Goal: Task Accomplishment & Management: Manage account settings

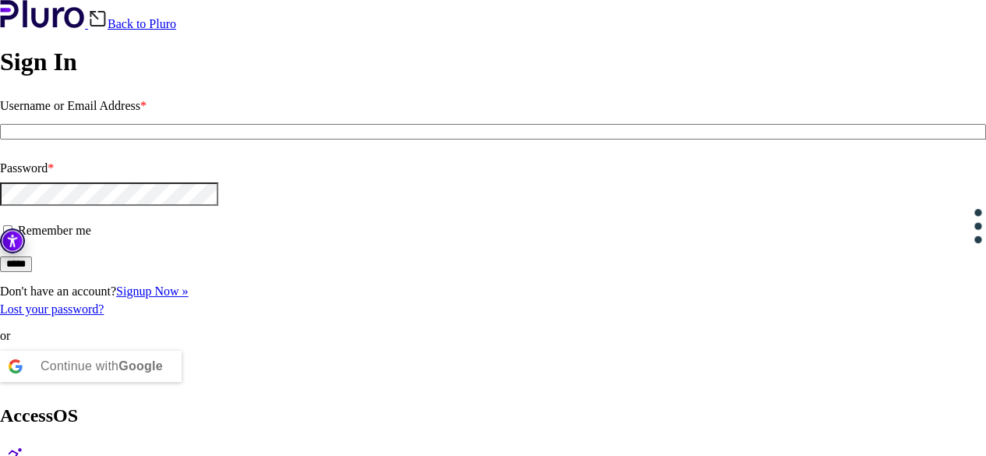
type input "**********"
click at [32, 272] on input "*****" at bounding box center [16, 265] width 32 height 16
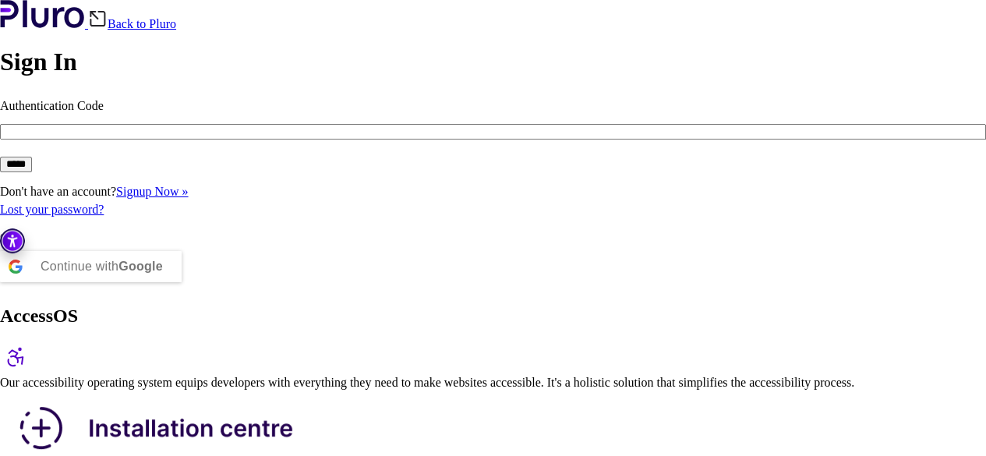
click at [207, 140] on input "Authentication Code" at bounding box center [493, 132] width 986 height 16
type input "**"
click at [32, 172] on input "*****" at bounding box center [16, 165] width 32 height 16
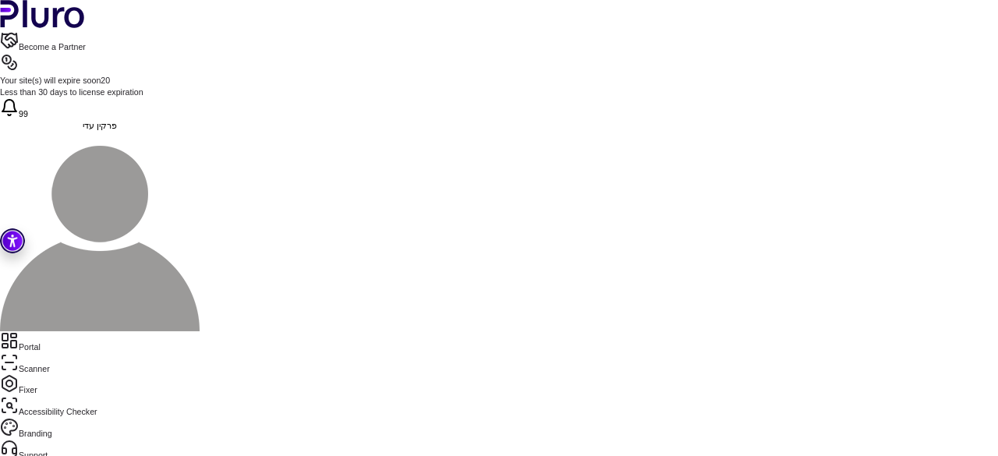
drag, startPoint x: 331, startPoint y: 303, endPoint x: 317, endPoint y: 104, distance: 200.1
drag, startPoint x: 338, startPoint y: 339, endPoint x: 303, endPoint y: 289, distance: 61.7
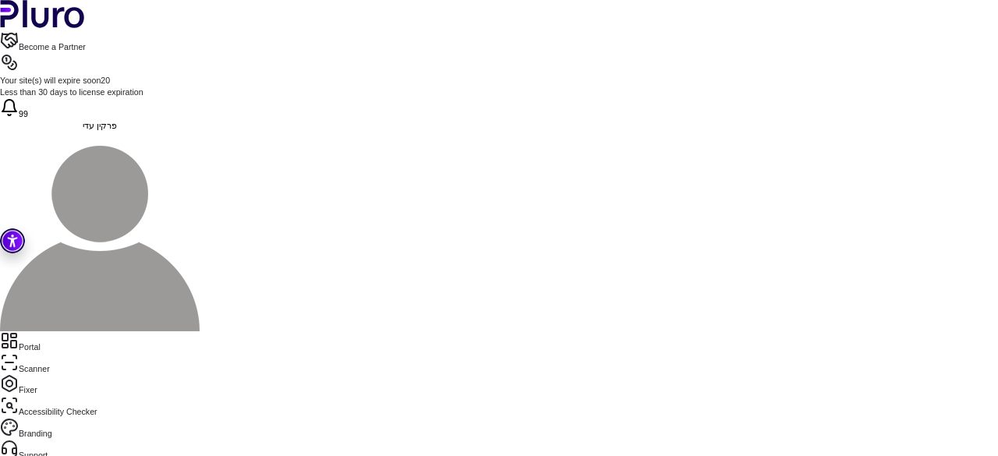
scroll to position [0, 0]
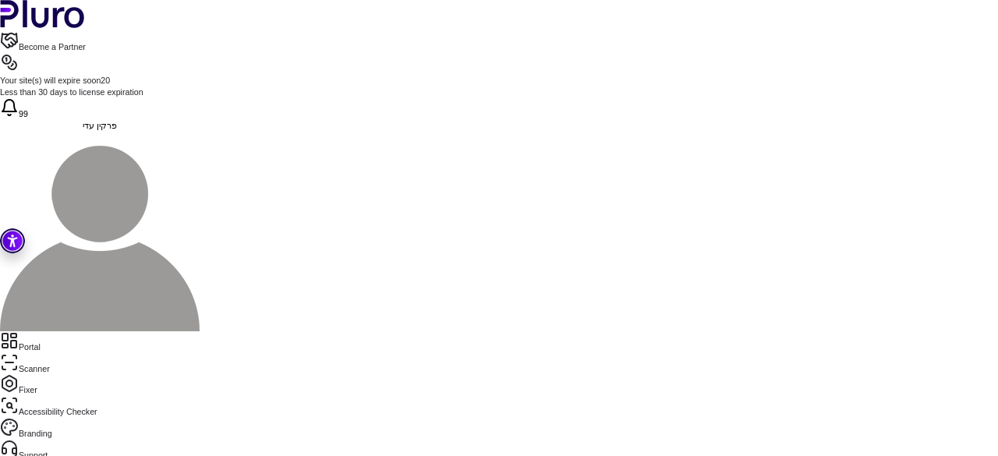
drag, startPoint x: 310, startPoint y: 127, endPoint x: 361, endPoint y: 205, distance: 93.4
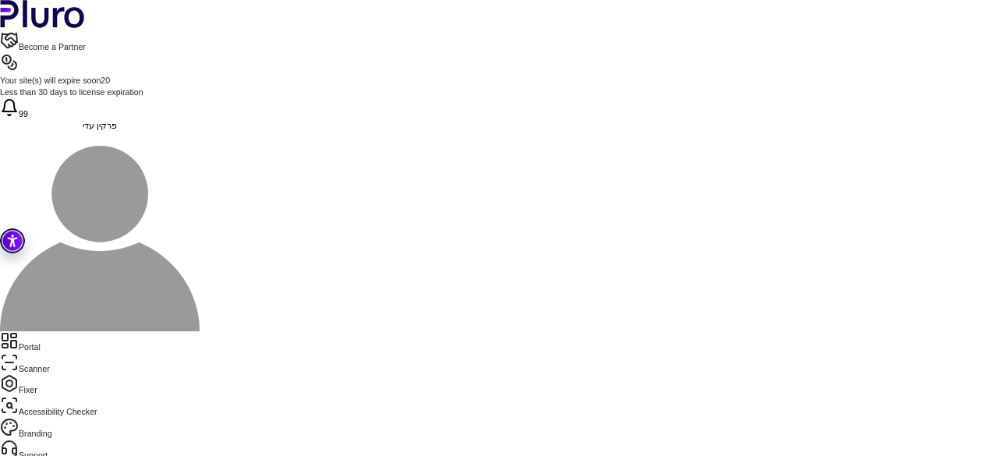
drag, startPoint x: 361, startPoint y: 205, endPoint x: 288, endPoint y: 128, distance: 106.5
drag, startPoint x: 342, startPoint y: 263, endPoint x: 313, endPoint y: 213, distance: 57.7
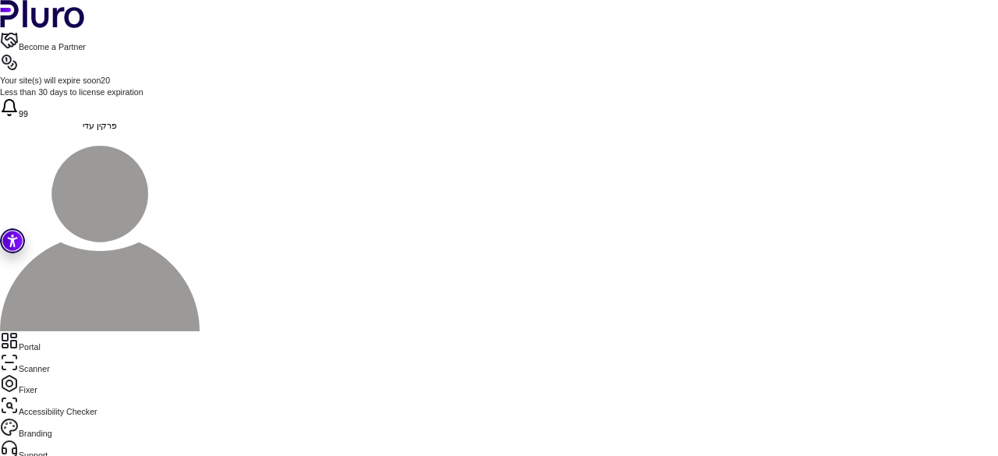
scroll to position [87, 0]
drag, startPoint x: 312, startPoint y: 191, endPoint x: 377, endPoint y: 265, distance: 98.9
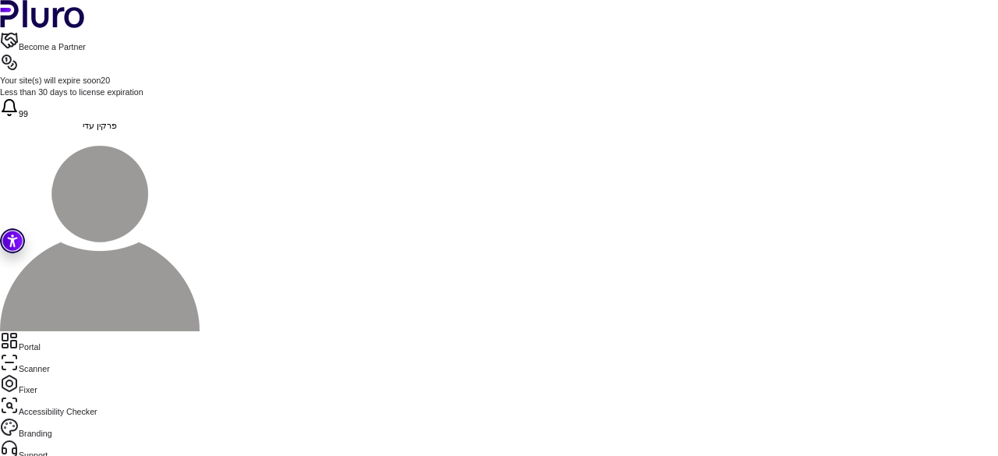
drag, startPoint x: 312, startPoint y: 230, endPoint x: 446, endPoint y: 411, distance: 225.2
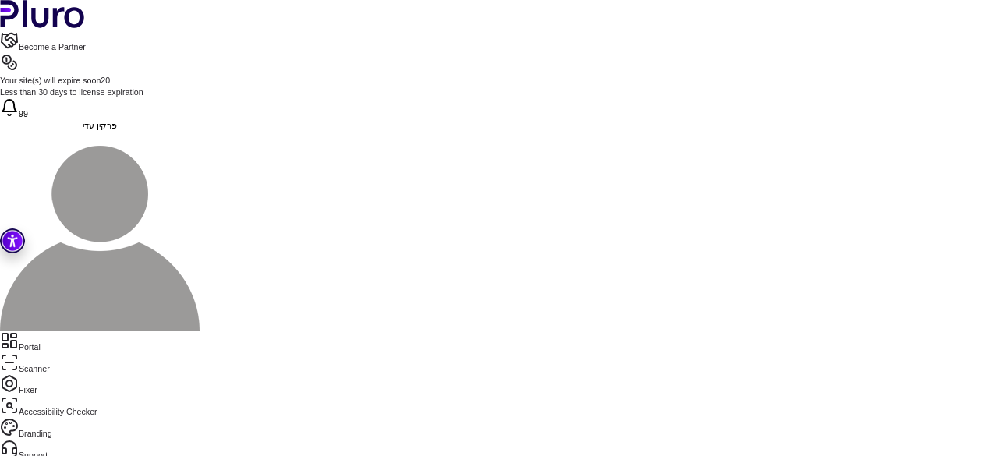
drag, startPoint x: 315, startPoint y: 303, endPoint x: 362, endPoint y: 448, distance: 152.4
drag, startPoint x: 313, startPoint y: 319, endPoint x: 349, endPoint y: 462, distance: 147.7
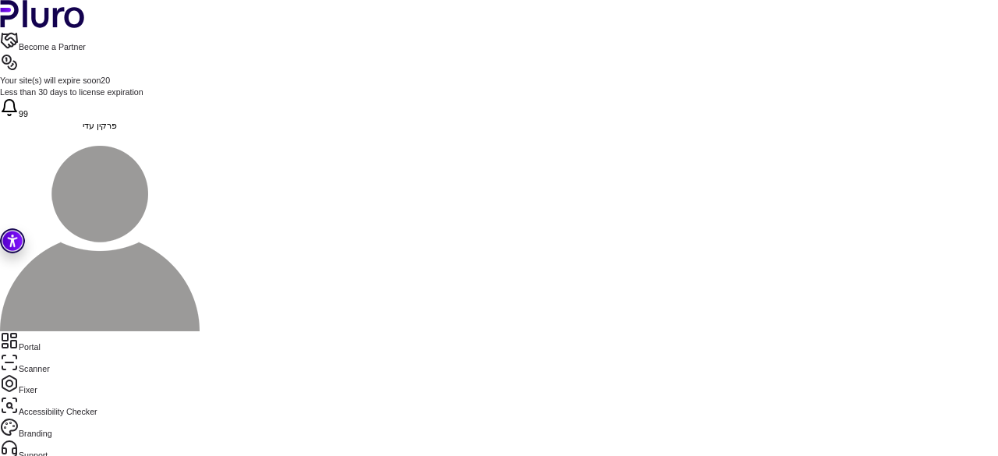
scroll to position [658, 0]
drag, startPoint x: 310, startPoint y: 248, endPoint x: 362, endPoint y: 362, distance: 125.0
drag, startPoint x: 349, startPoint y: 447, endPoint x: 287, endPoint y: 233, distance: 222.6
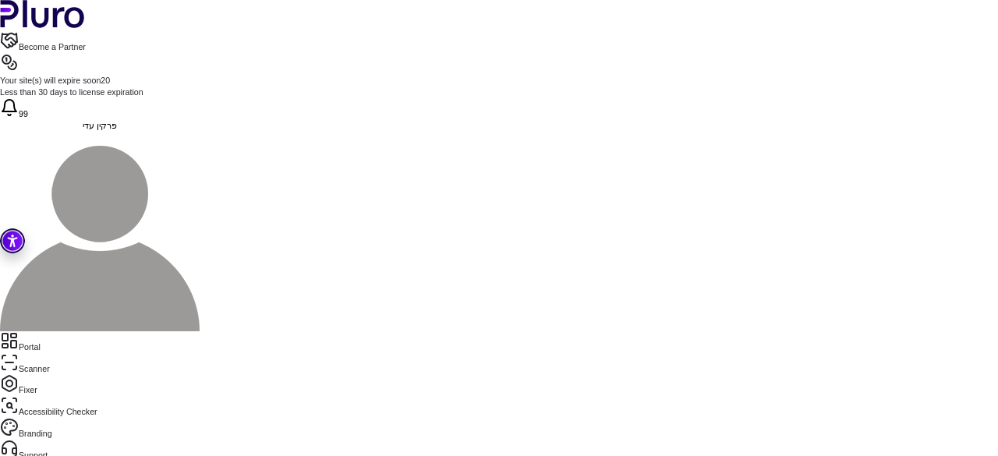
drag, startPoint x: 342, startPoint y: 447, endPoint x: 307, endPoint y: 232, distance: 217.2
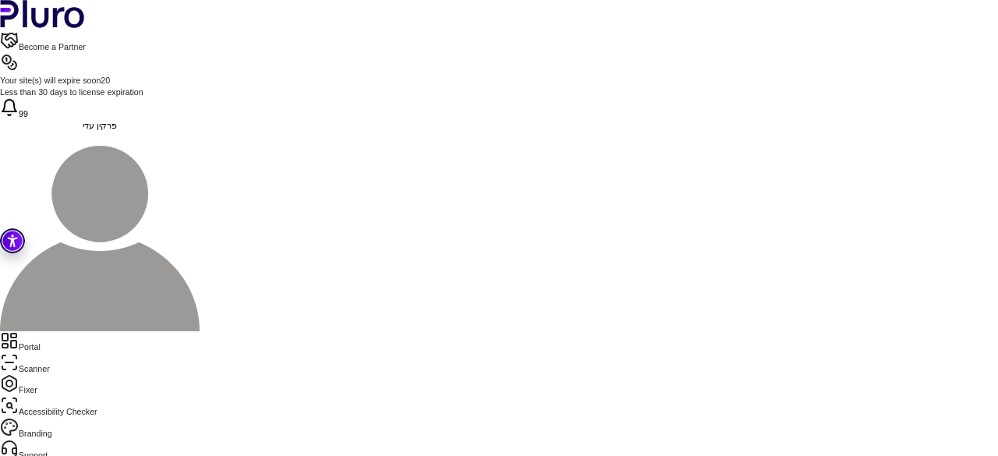
copy div "**********"
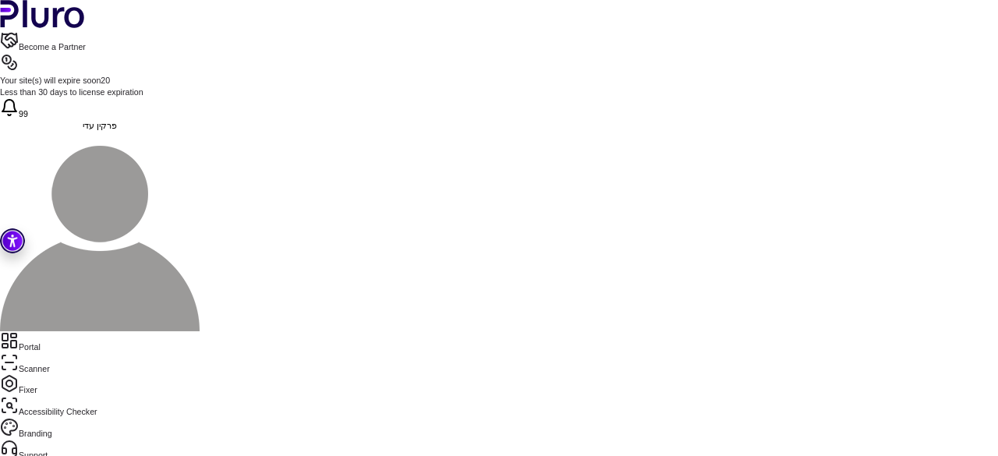
drag, startPoint x: 342, startPoint y: 292, endPoint x: 343, endPoint y: 282, distance: 10.2
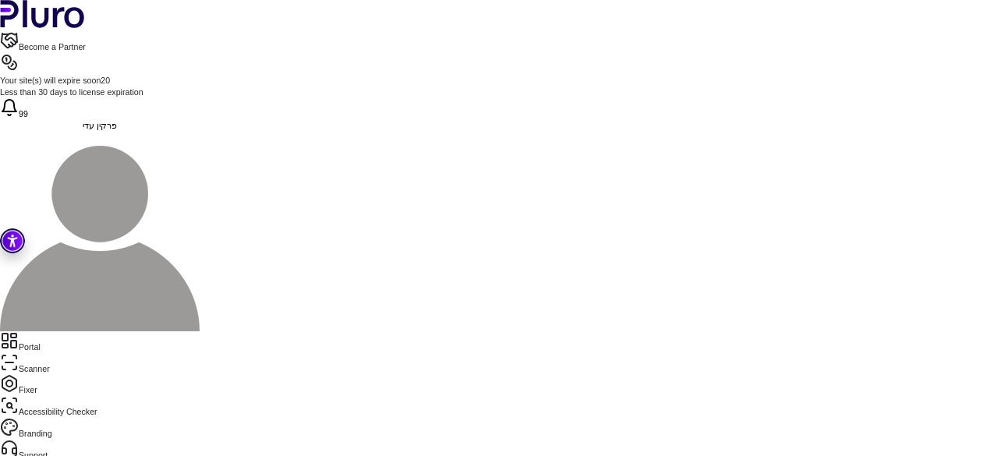
drag, startPoint x: 448, startPoint y: 283, endPoint x: 374, endPoint y: 274, distance: 75.4
drag, startPoint x: 324, startPoint y: 330, endPoint x: 321, endPoint y: 354, distance: 24.4
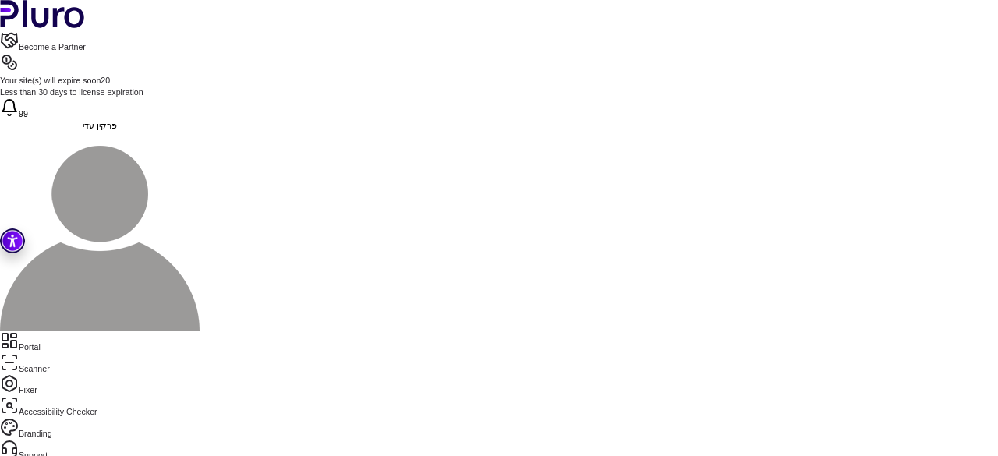
drag, startPoint x: 312, startPoint y: 224, endPoint x: 505, endPoint y: 242, distance: 193.5
drag, startPoint x: 342, startPoint y: 293, endPoint x: 313, endPoint y: 296, distance: 28.2
copy div "**** *"
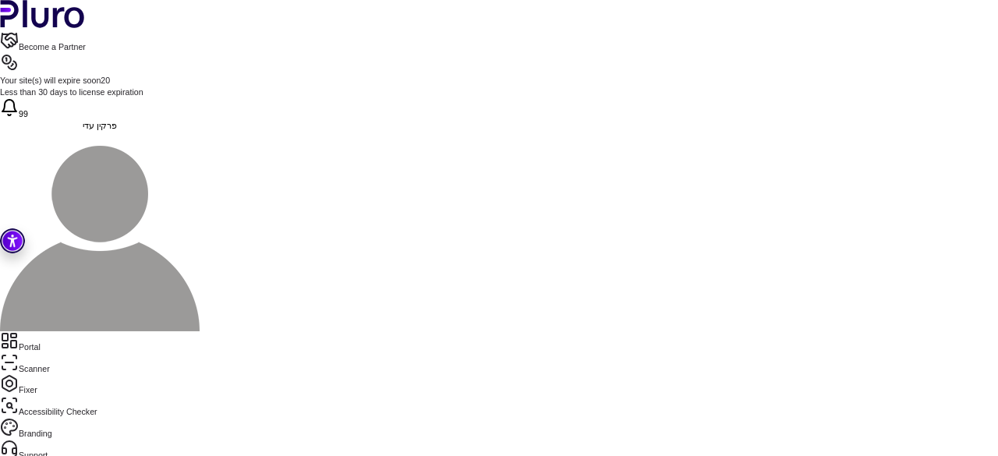
drag, startPoint x: 313, startPoint y: 222, endPoint x: 415, endPoint y: 253, distance: 106.1
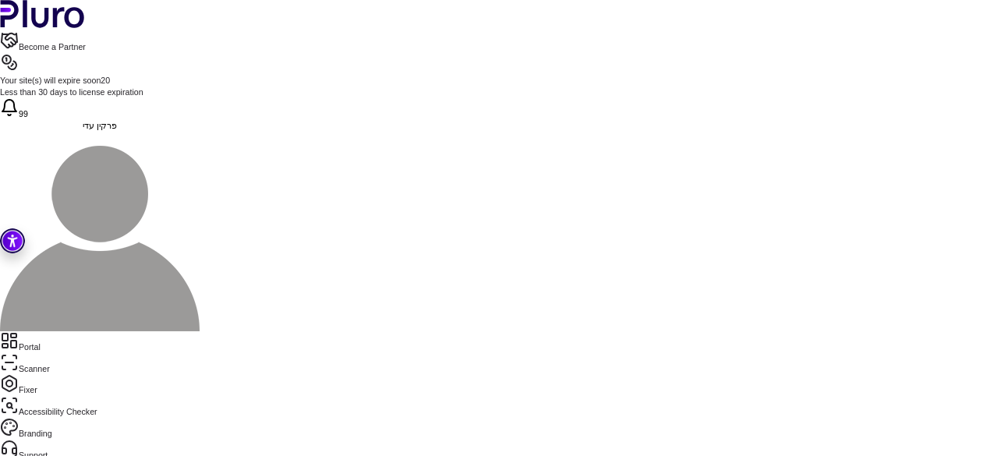
drag, startPoint x: 338, startPoint y: 264, endPoint x: 313, endPoint y: 264, distance: 25.7
drag, startPoint x: 340, startPoint y: 264, endPoint x: 301, endPoint y: 197, distance: 77.6
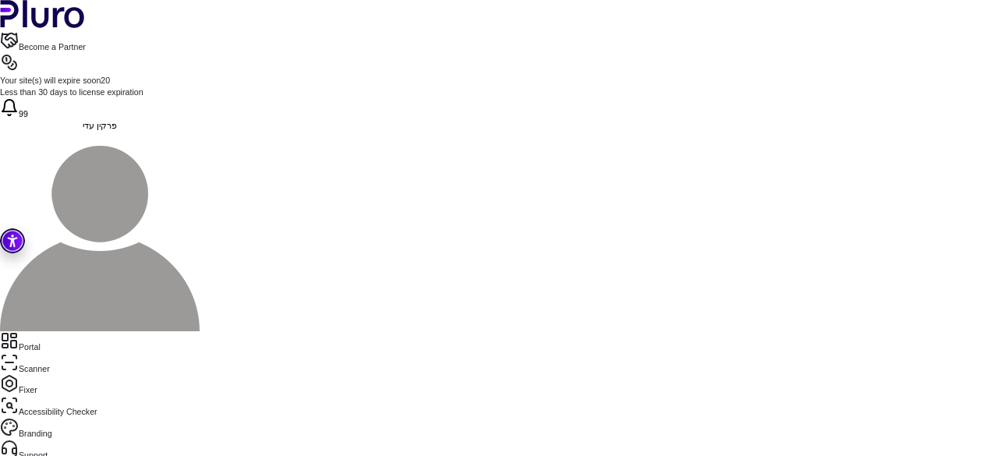
drag, startPoint x: 328, startPoint y: 306, endPoint x: 310, endPoint y: 309, distance: 18.1
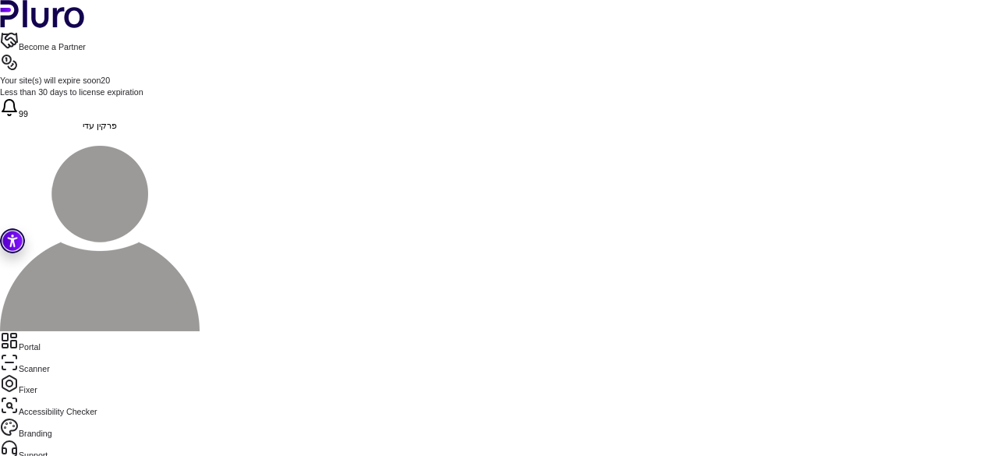
drag, startPoint x: 355, startPoint y: 310, endPoint x: 305, endPoint y: 376, distance: 83.0
copy div "**********"
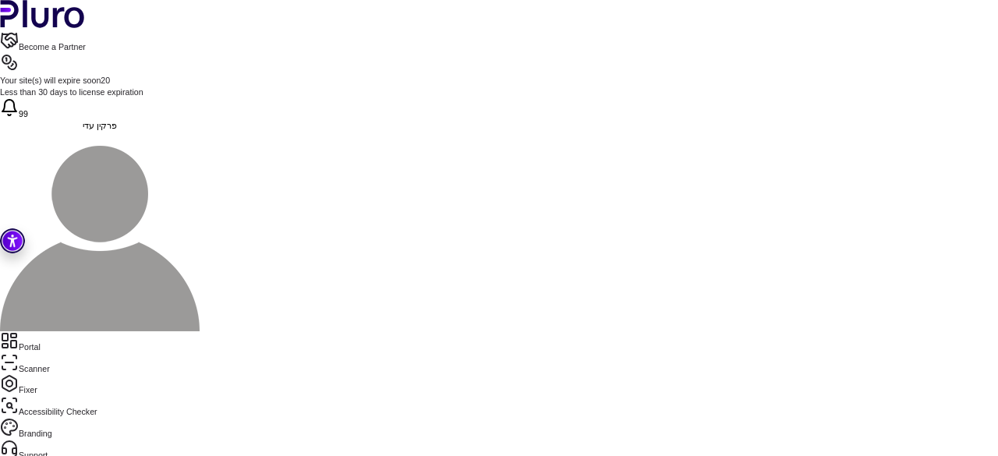
scroll to position [548, 0]
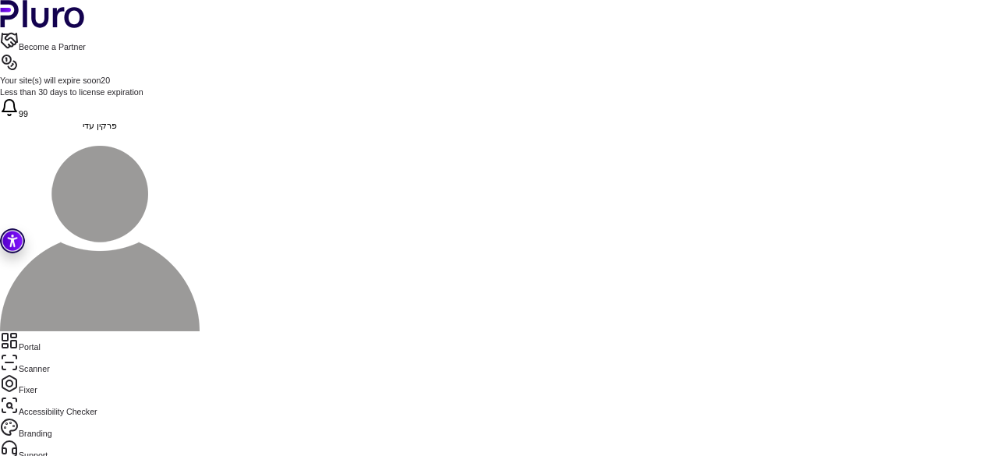
drag, startPoint x: 318, startPoint y: 171, endPoint x: 406, endPoint y: 463, distance: 305.2
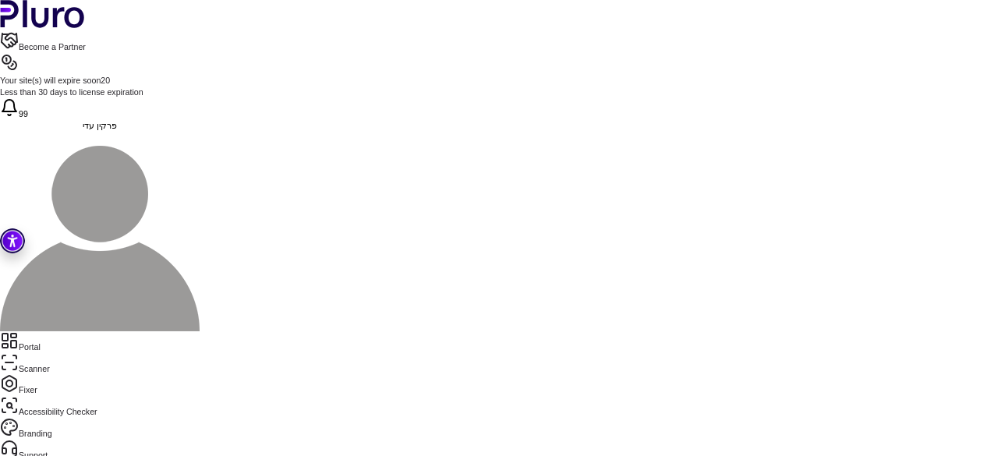
drag, startPoint x: 460, startPoint y: 148, endPoint x: 278, endPoint y: 139, distance: 181.9
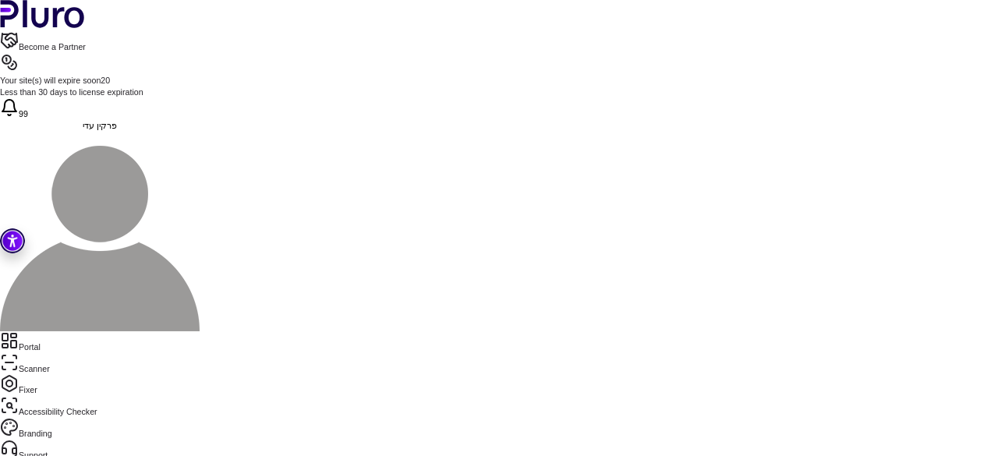
scroll to position [92, 0]
drag, startPoint x: 368, startPoint y: 135, endPoint x: 302, endPoint y: 134, distance: 66.3
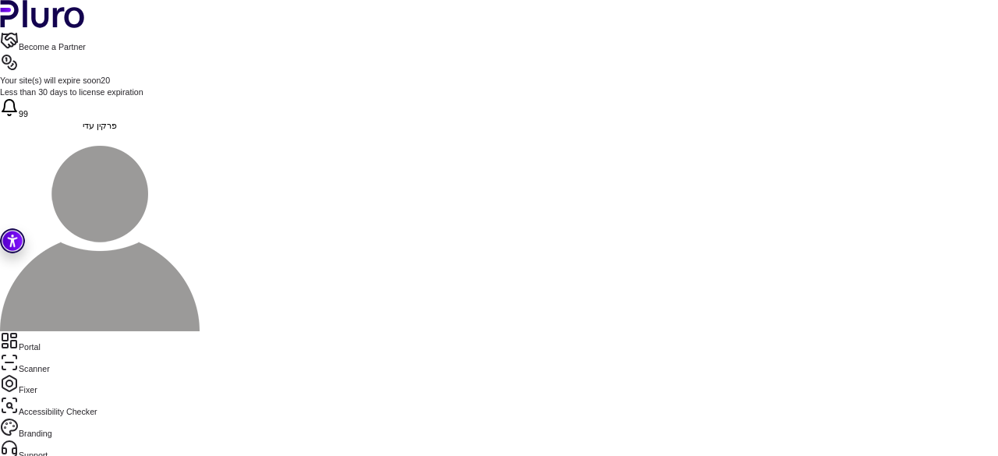
drag, startPoint x: 313, startPoint y: 109, endPoint x: 415, endPoint y: 277, distance: 195.9
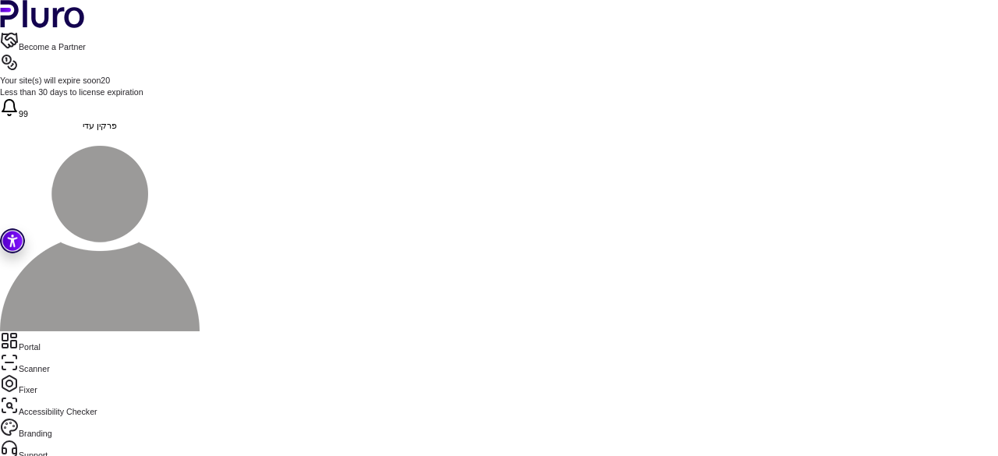
drag, startPoint x: 309, startPoint y: 166, endPoint x: 317, endPoint y: 163, distance: 8.4
drag, startPoint x: 317, startPoint y: 163, endPoint x: 377, endPoint y: 218, distance: 81.7
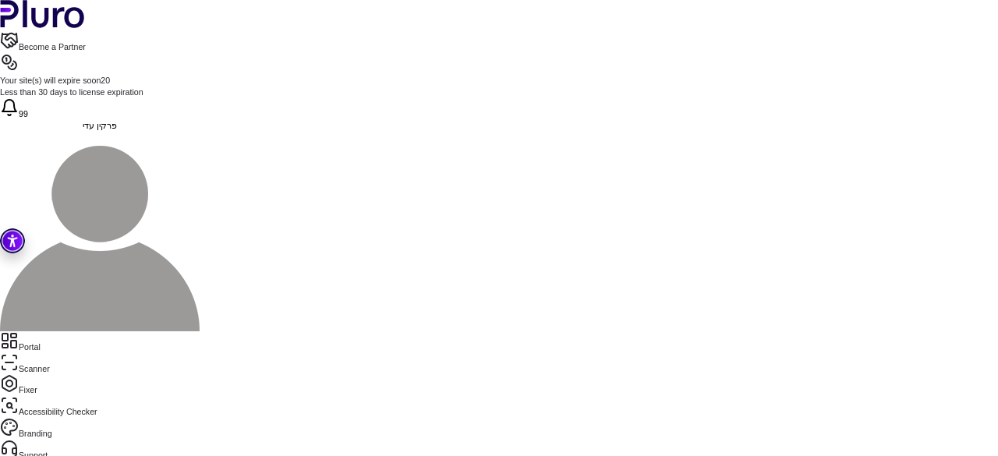
drag, startPoint x: 521, startPoint y: 233, endPoint x: 303, endPoint y: 230, distance: 218.4
drag, startPoint x: 339, startPoint y: 208, endPoint x: 313, endPoint y: 207, distance: 25.7
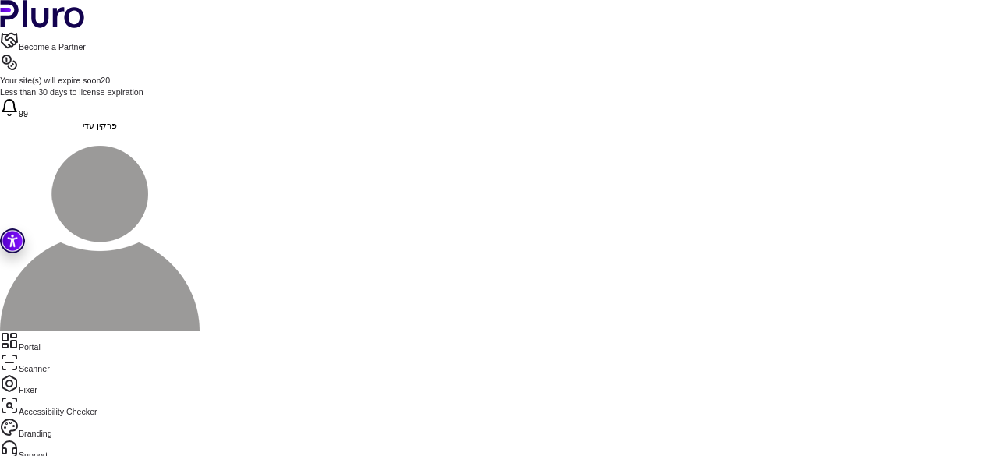
copy div "**** *"
drag, startPoint x: 335, startPoint y: 330, endPoint x: 299, endPoint y: 331, distance: 36.7
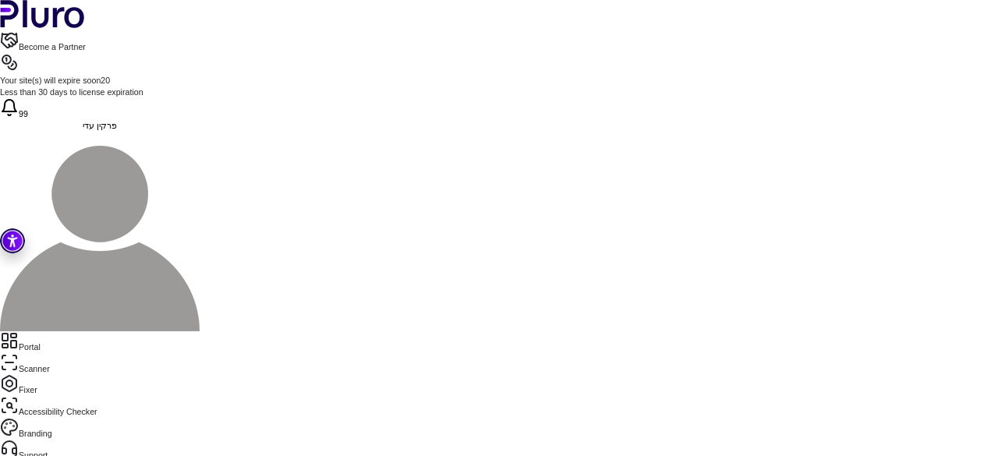
drag, startPoint x: 357, startPoint y: 322, endPoint x: 296, endPoint y: 185, distance: 150.4
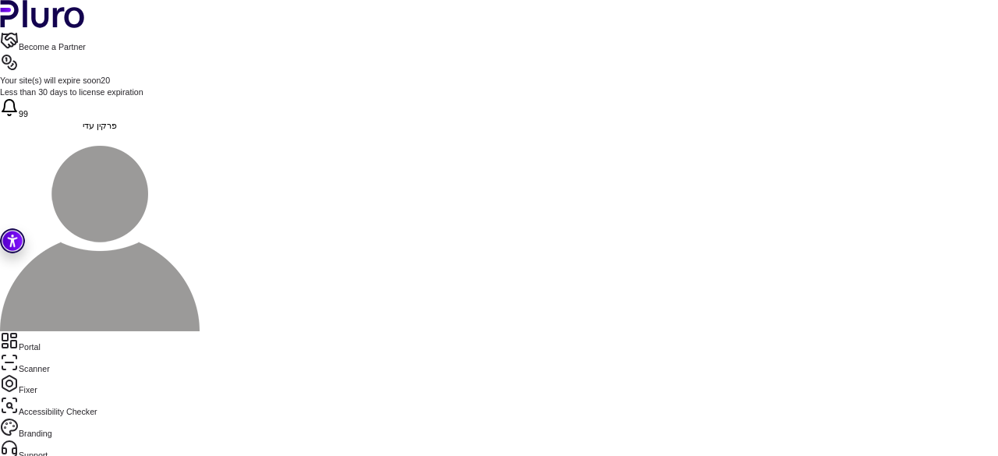
drag, startPoint x: 349, startPoint y: 241, endPoint x: 338, endPoint y: 239, distance: 11.2
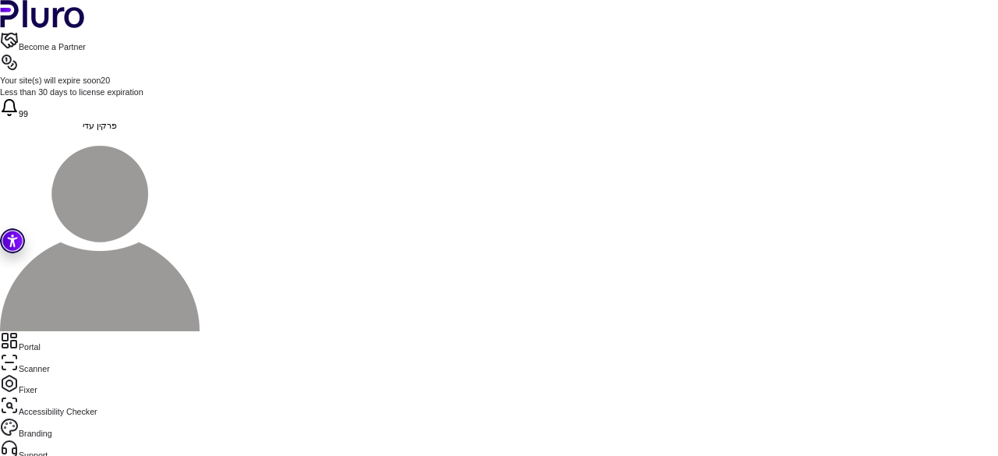
scroll to position [2164, 0]
drag, startPoint x: 349, startPoint y: 227, endPoint x: 317, endPoint y: 230, distance: 32.1
click at [317, 230] on div "**********" at bounding box center [594, 304] width 1108 height 2566
drag, startPoint x: 340, startPoint y: 238, endPoint x: 315, endPoint y: 232, distance: 25.7
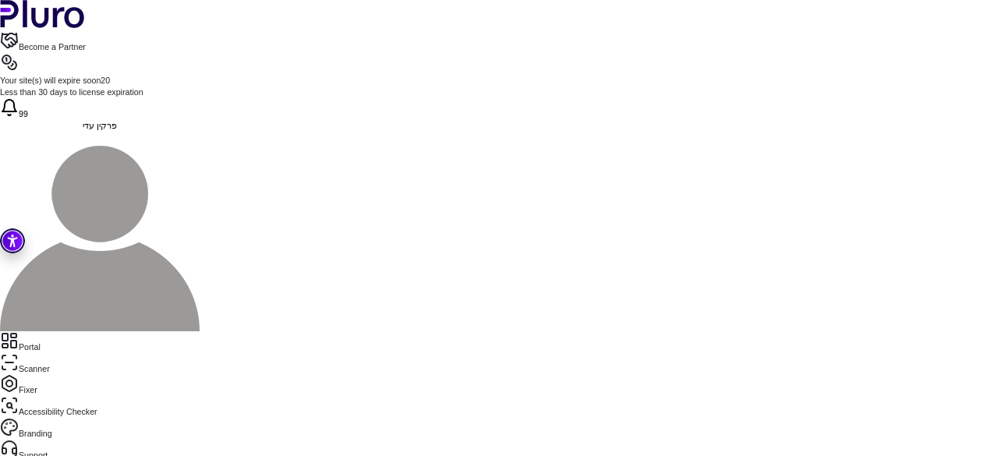
scroll to position [2159, 0]
drag, startPoint x: 324, startPoint y: 132, endPoint x: 384, endPoint y: 196, distance: 87.7
click at [384, 196] on div "**********" at bounding box center [594, 310] width 1108 height 2566
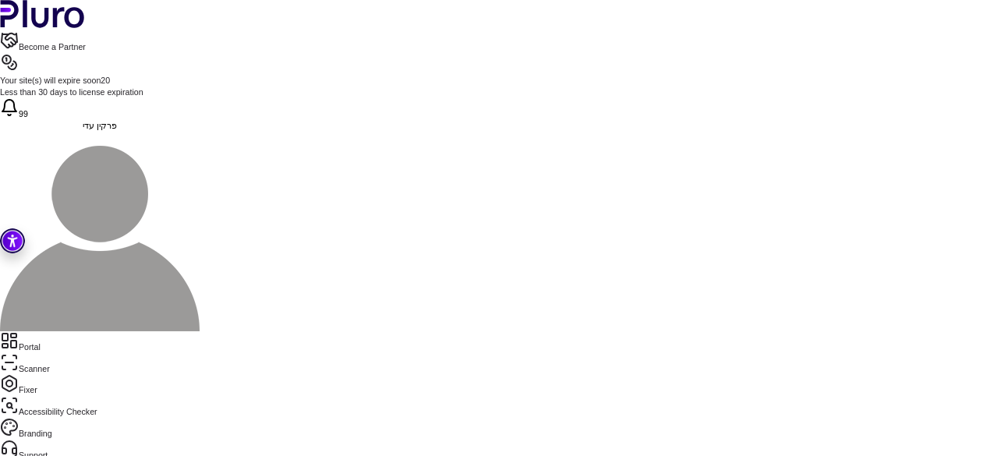
copy div "**********"
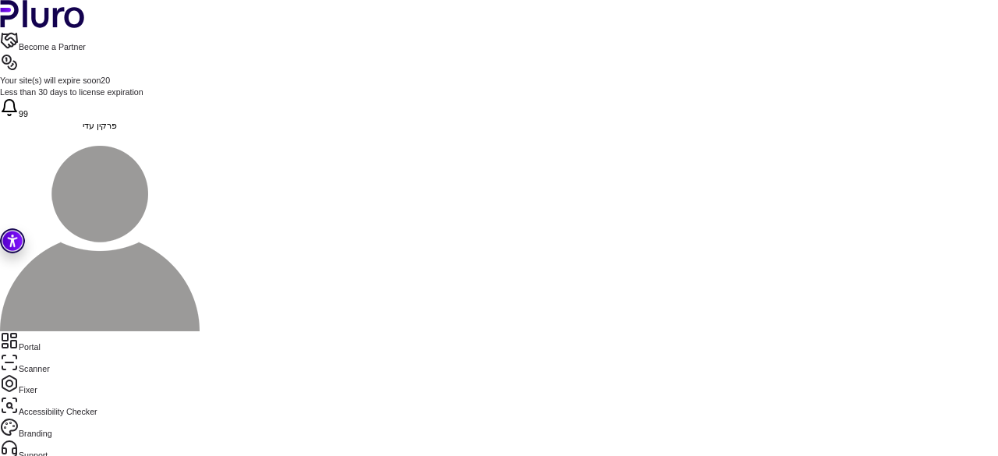
scroll to position [441, 0]
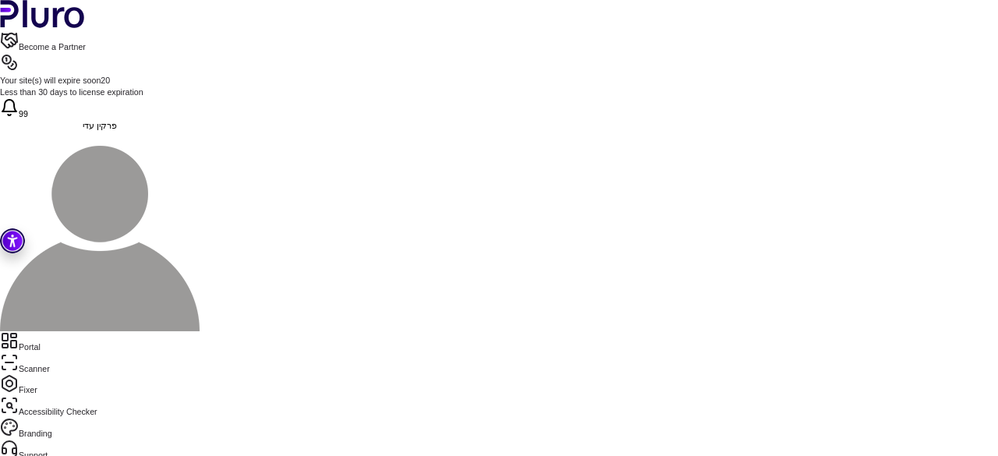
drag, startPoint x: 365, startPoint y: 310, endPoint x: 358, endPoint y: 300, distance: 12.3
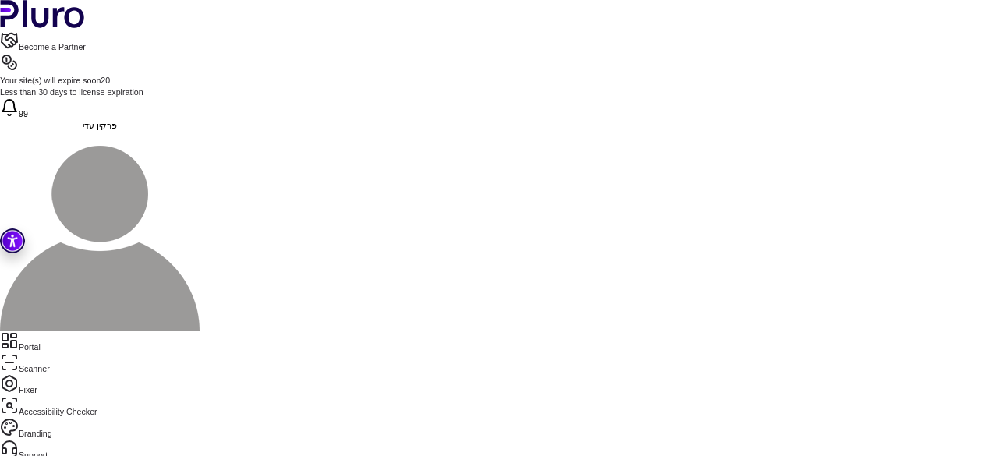
drag, startPoint x: 313, startPoint y: 297, endPoint x: 359, endPoint y: 306, distance: 46.2
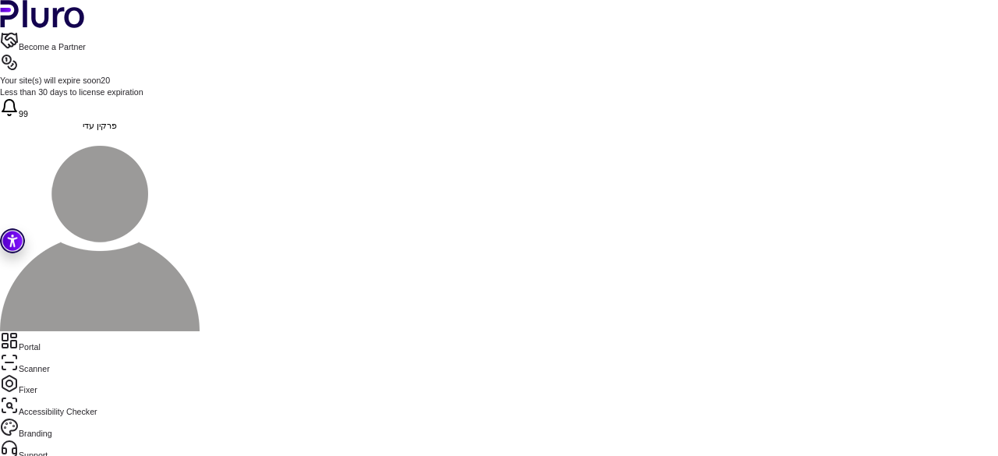
drag, startPoint x: 313, startPoint y: 308, endPoint x: 379, endPoint y: 139, distance: 181.5
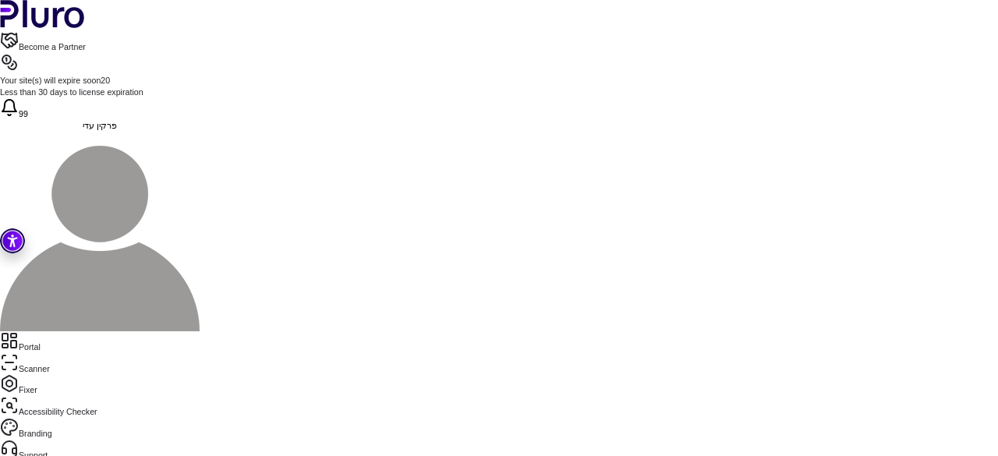
copy div "**********"
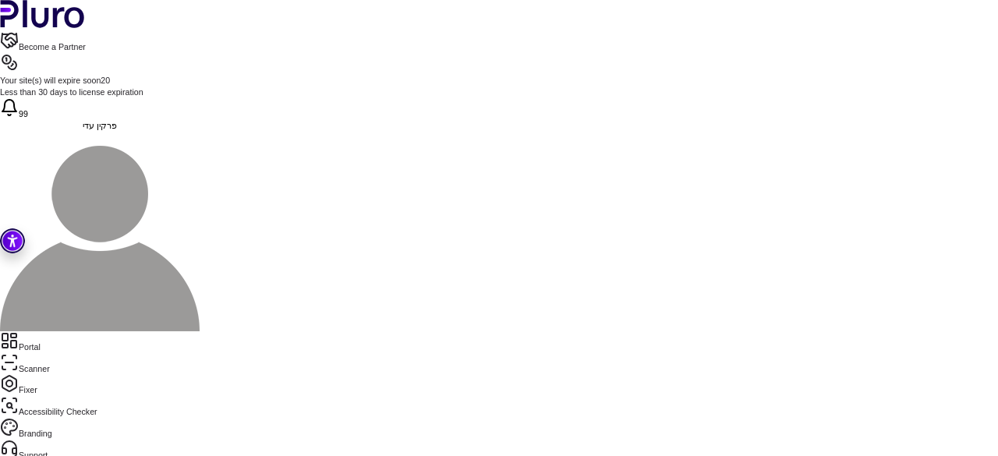
drag, startPoint x: 318, startPoint y: 222, endPoint x: 739, endPoint y: 233, distance: 421.3
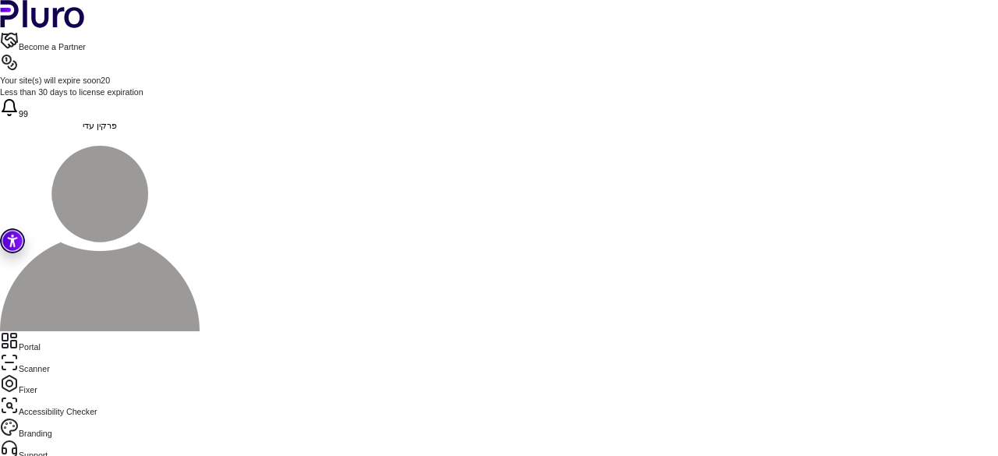
scroll to position [572, 0]
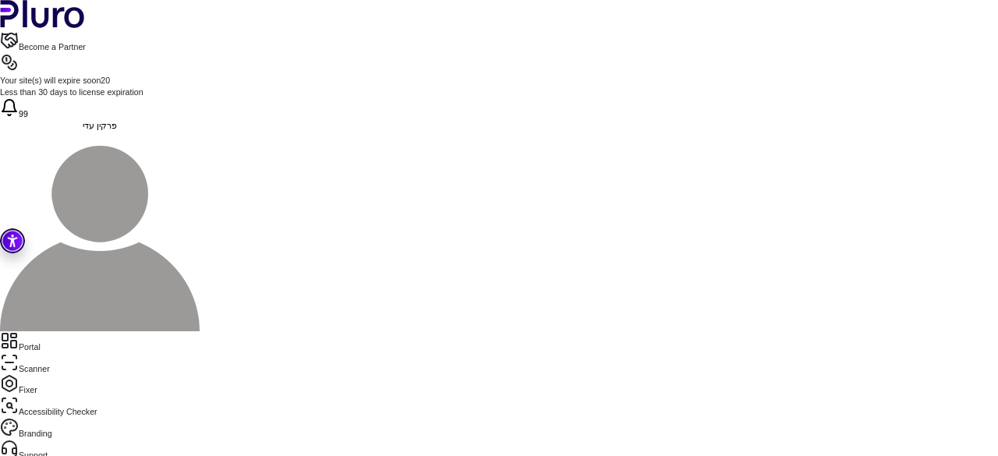
scroll to position [1588, 0]
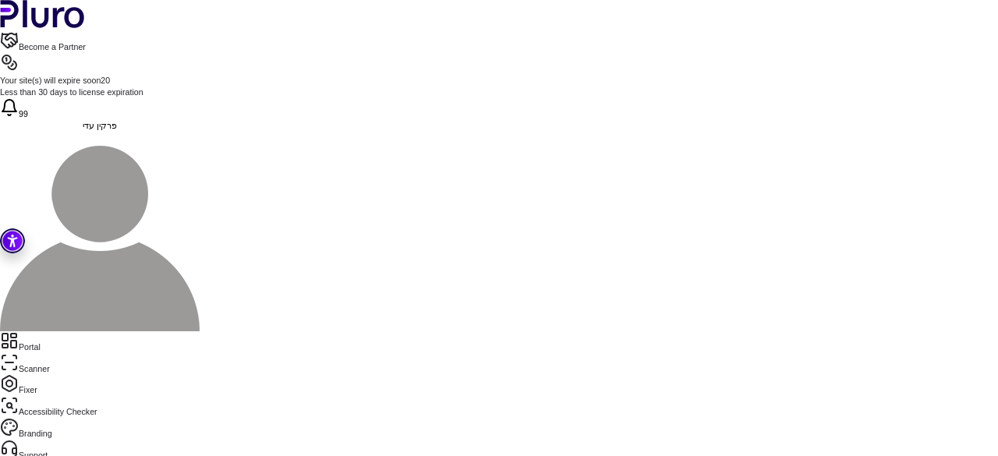
drag, startPoint x: 322, startPoint y: 338, endPoint x: 306, endPoint y: 300, distance: 41.6
drag, startPoint x: 326, startPoint y: 337, endPoint x: 305, endPoint y: 296, distance: 46.4
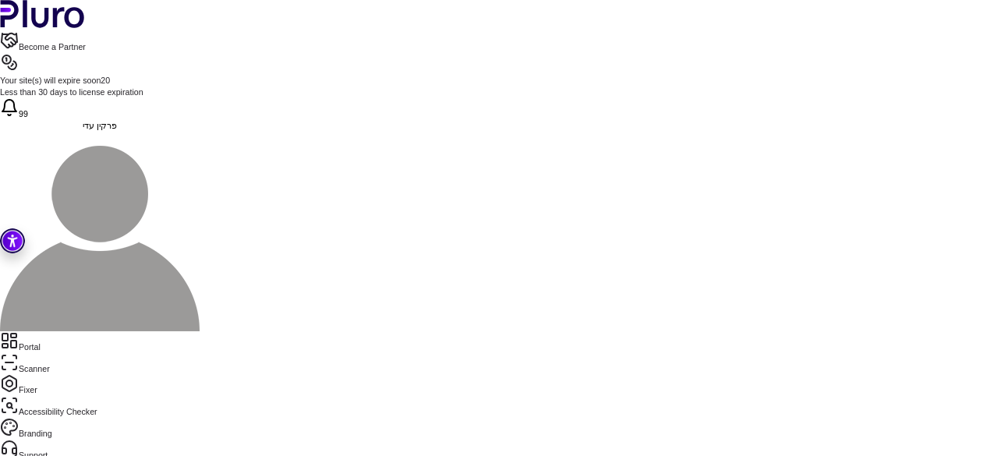
drag, startPoint x: 410, startPoint y: 347, endPoint x: 314, endPoint y: 345, distance: 95.9
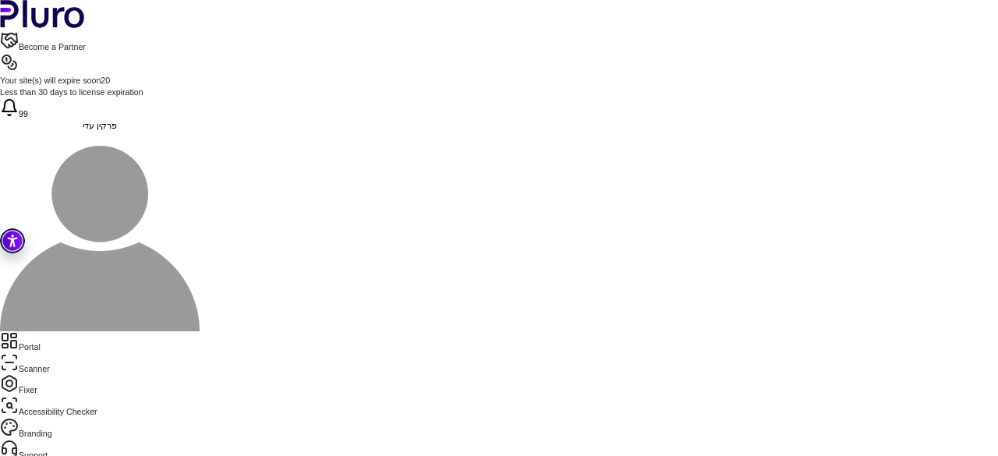
drag, startPoint x: 526, startPoint y: 222, endPoint x: 321, endPoint y: 199, distance: 205.7
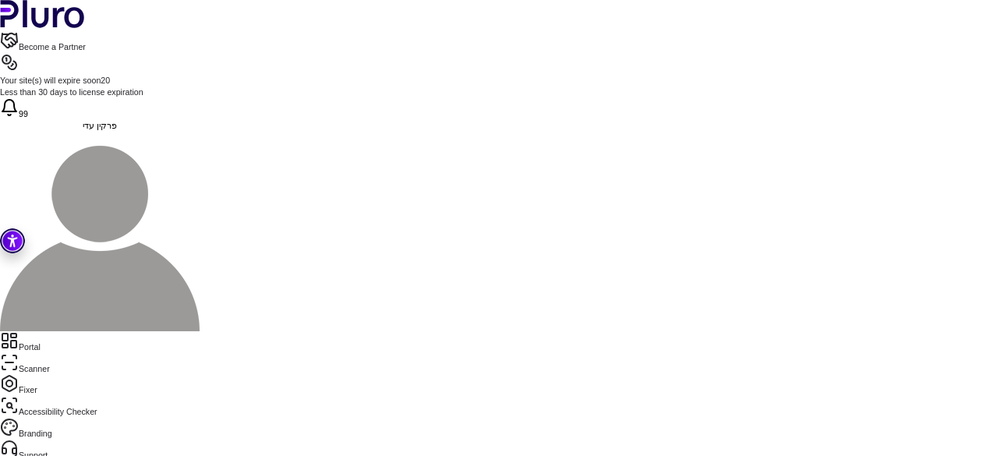
scroll to position [758, 9]
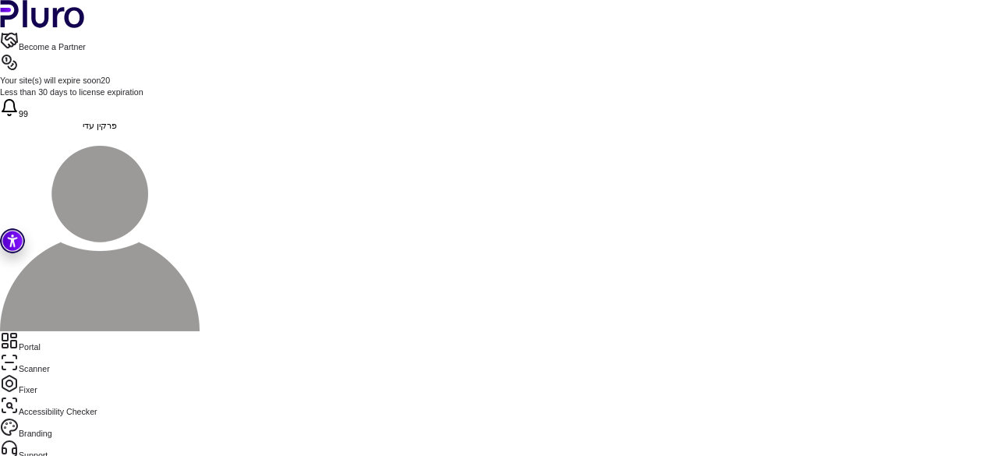
scroll to position [0, 0]
drag, startPoint x: 327, startPoint y: 386, endPoint x: 299, endPoint y: 344, distance: 50.6
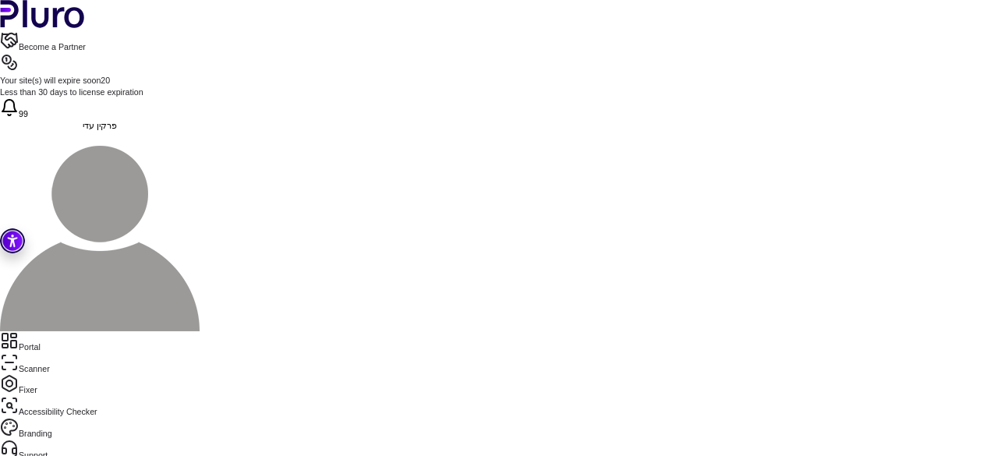
copy span "**********"
drag, startPoint x: 569, startPoint y: 219, endPoint x: 500, endPoint y: 219, distance: 68.6
